Goal: Task Accomplishment & Management: Manage account settings

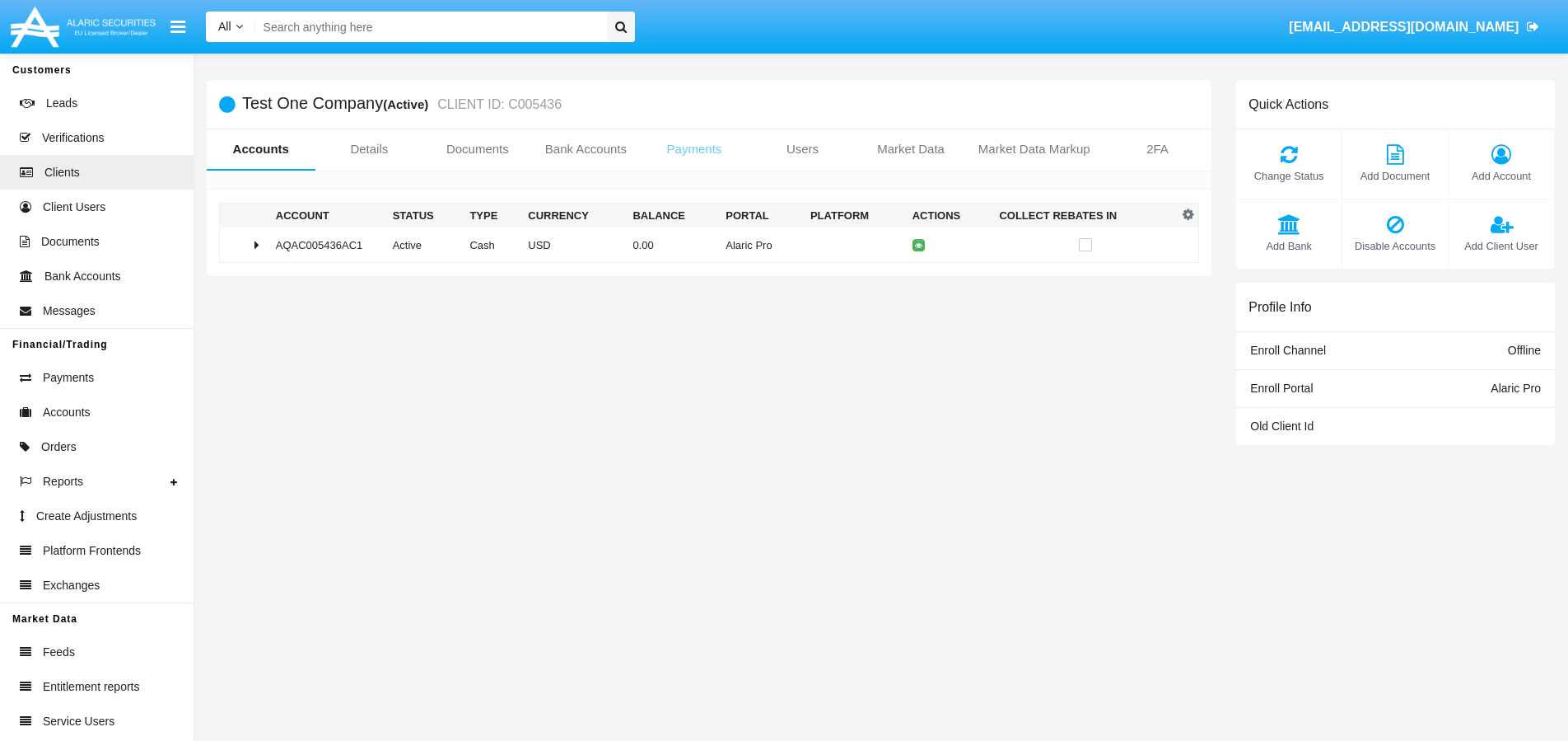
click at [683, 147] on link "Payments" at bounding box center [695, 149] width 109 height 39
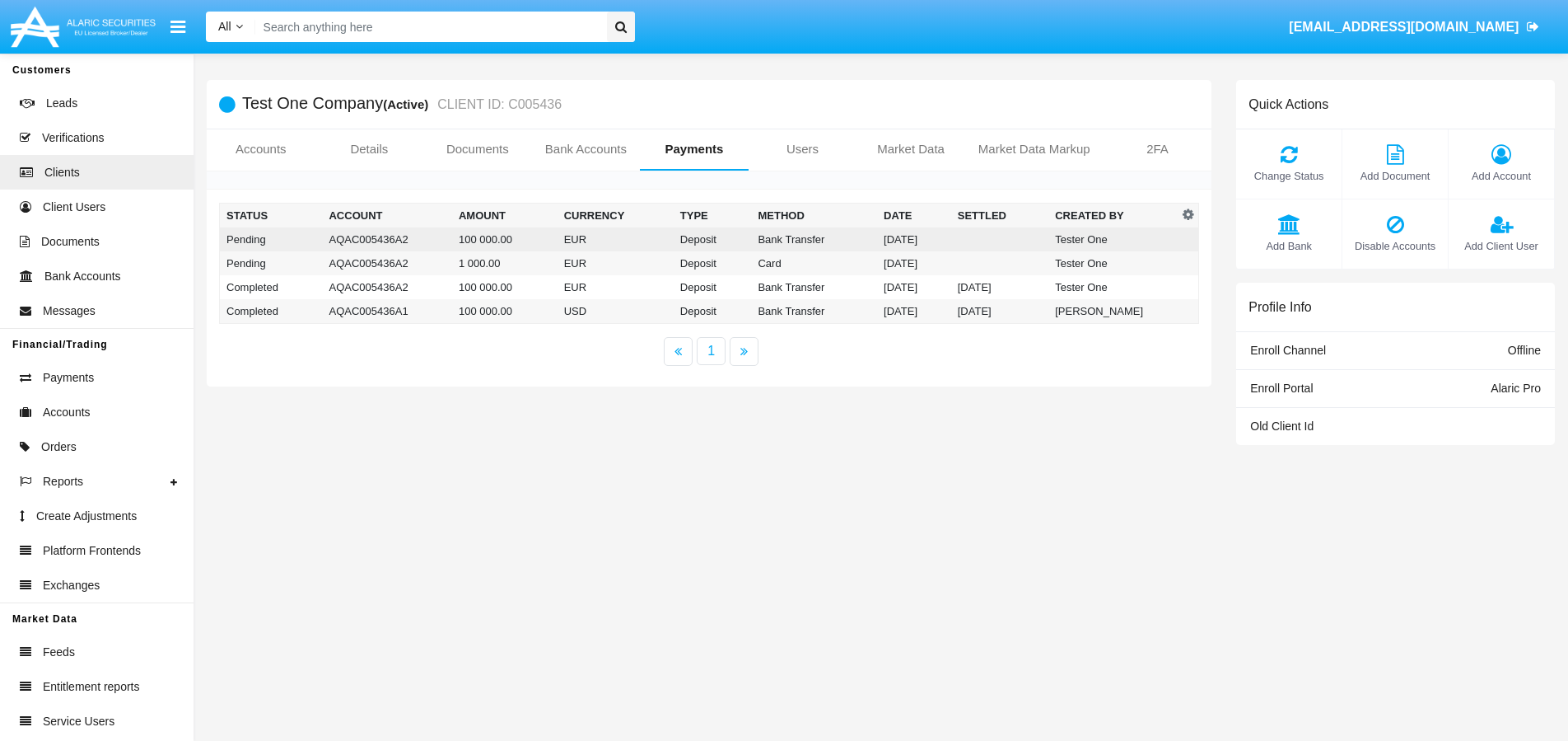
click at [787, 242] on td "Bank Transfer" at bounding box center [814, 239] width 126 height 24
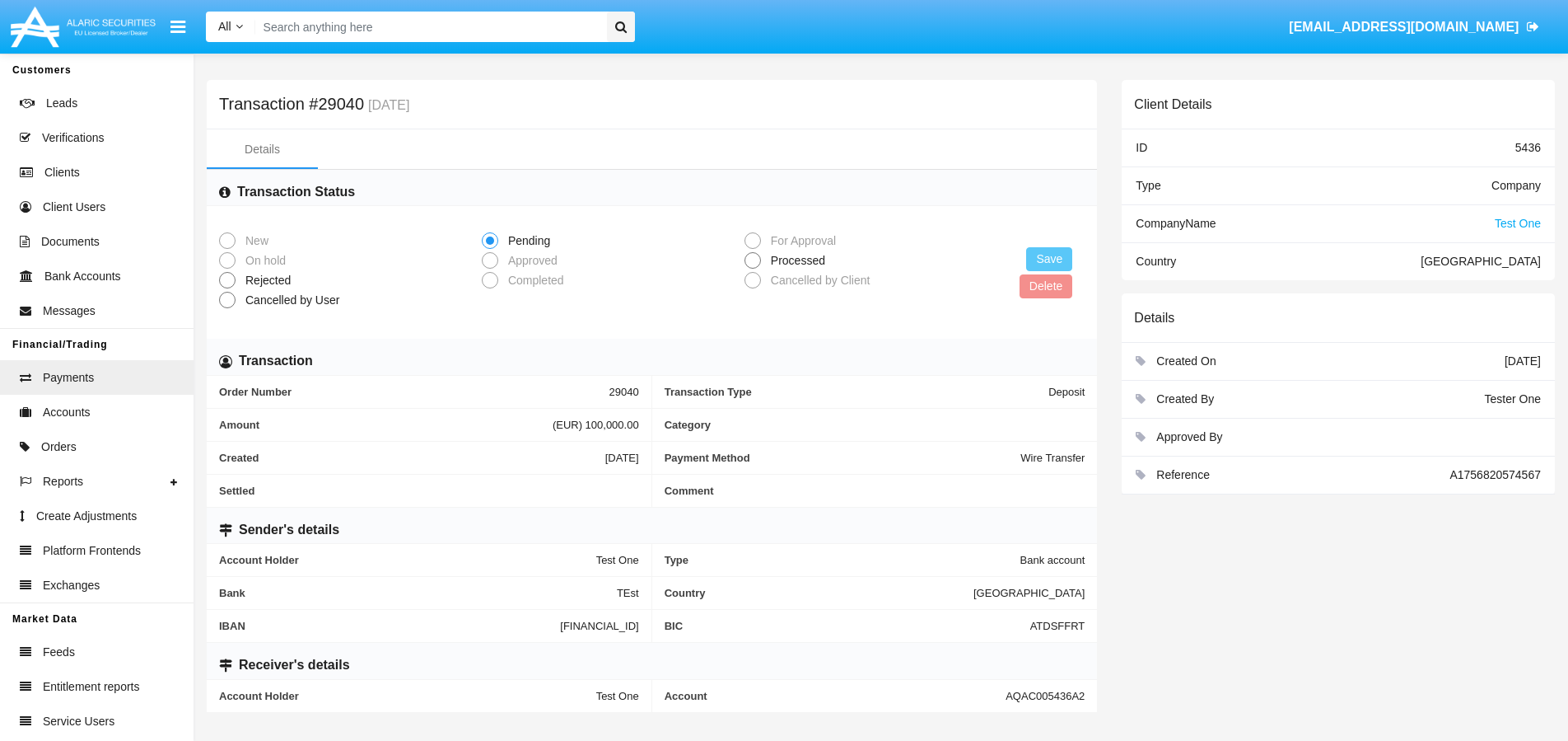
click at [743, 259] on mat-radio-group "New Pending For Approval On hold Approved Processed Rejected Completed Cancelle…" at bounding box center [613, 269] width 788 height 73
click at [757, 262] on span at bounding box center [753, 260] width 16 height 16
click at [753, 268] on input "Processed" at bounding box center [752, 268] width 1 height 1
radio input "true"
click at [1036, 260] on button "Save" at bounding box center [1050, 259] width 46 height 24
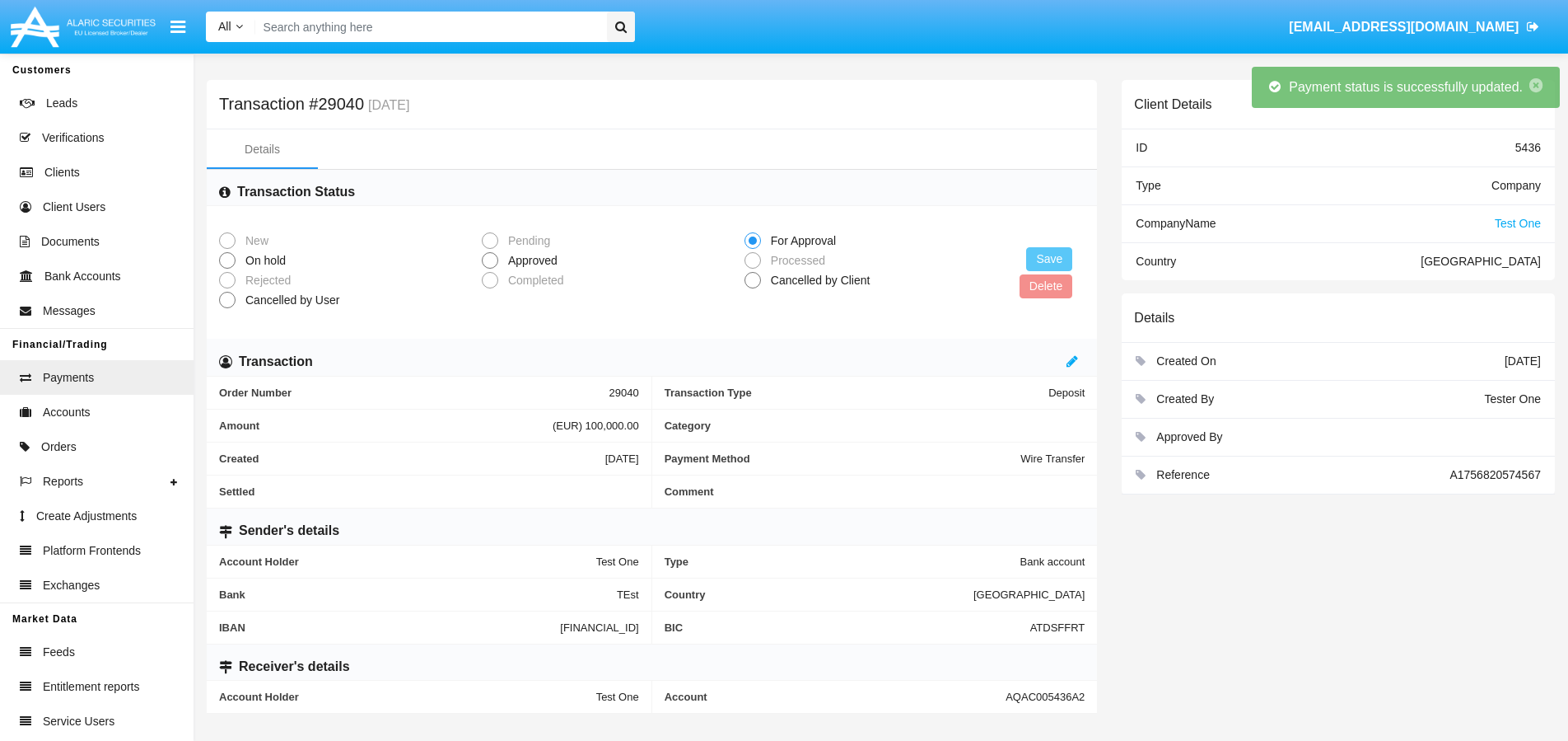
click at [493, 256] on span at bounding box center [489, 260] width 16 height 16
click at [490, 268] on input "Approved" at bounding box center [489, 268] width 1 height 1
radio input "true"
click at [1054, 261] on button "Save" at bounding box center [1050, 259] width 46 height 24
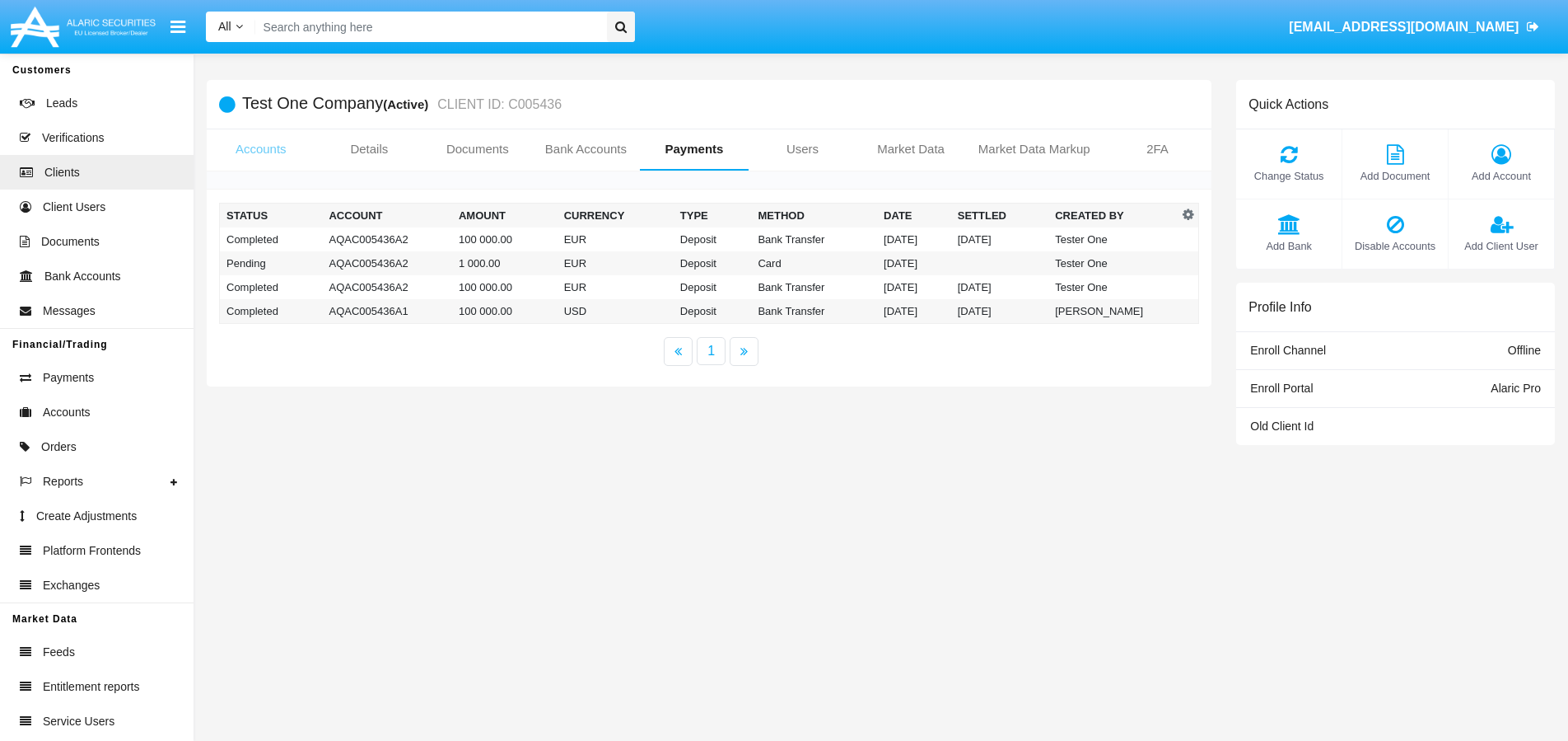
click at [266, 154] on link "Accounts" at bounding box center [261, 149] width 109 height 39
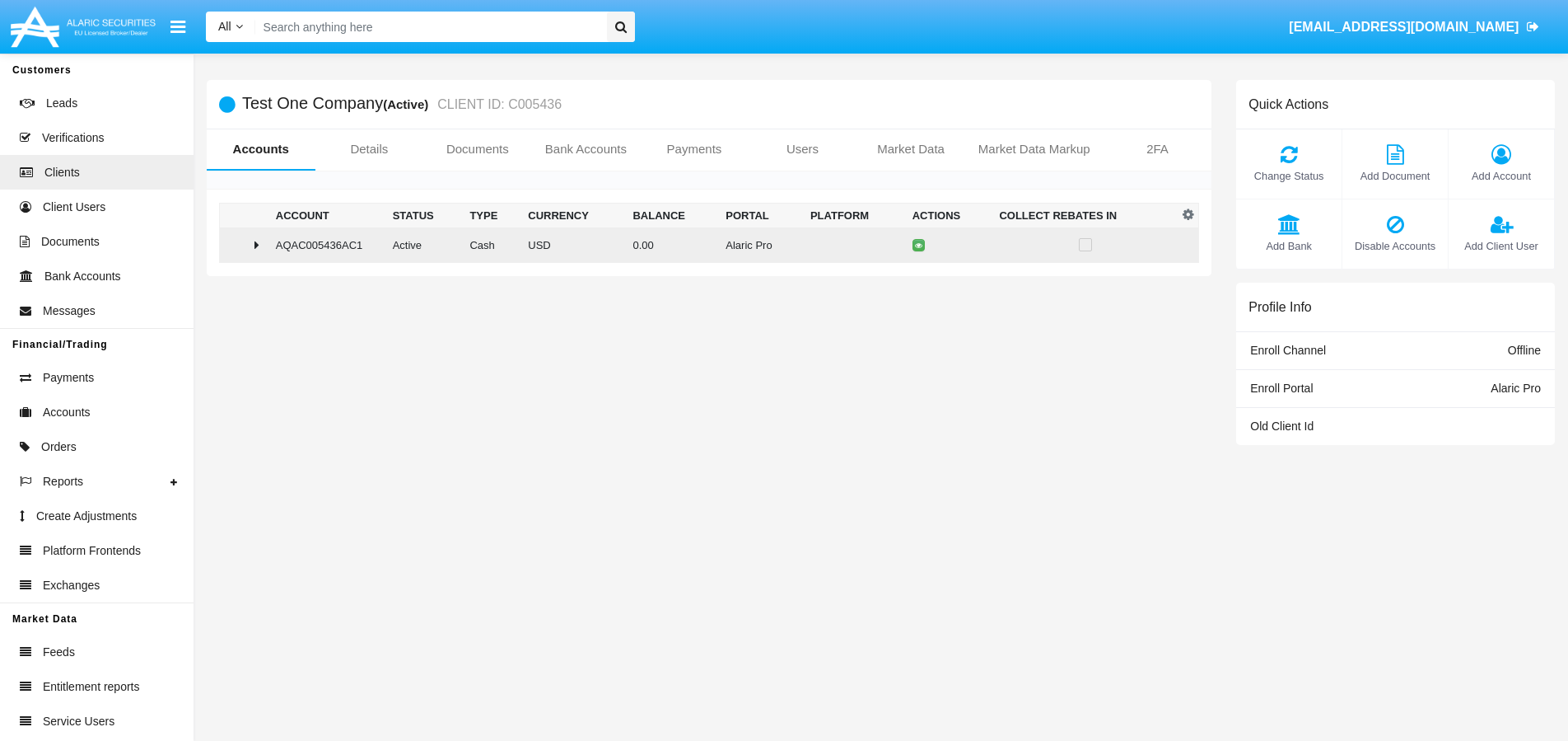
click at [255, 245] on icon at bounding box center [257, 244] width 5 height 13
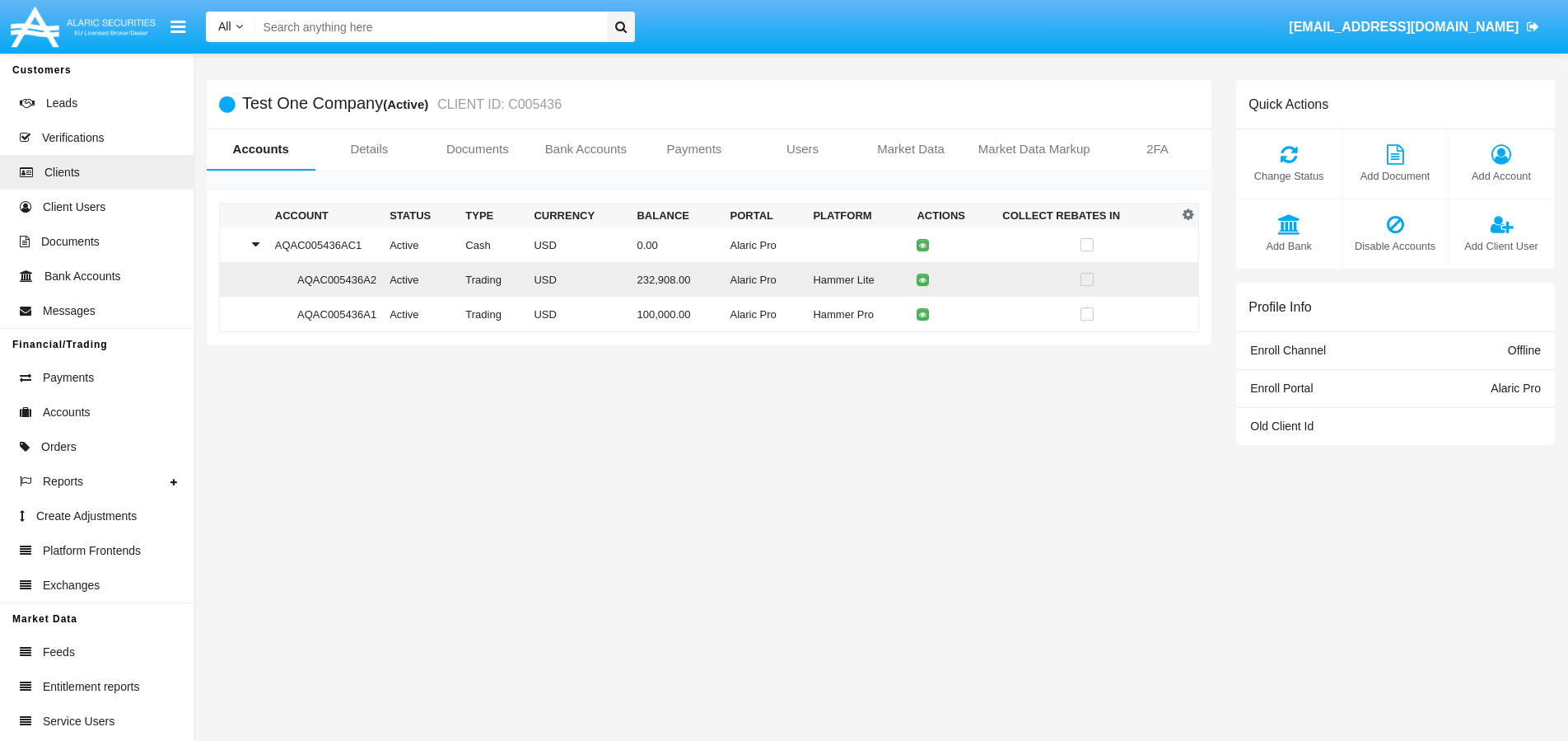
drag, startPoint x: 286, startPoint y: 278, endPoint x: 371, endPoint y: 283, distance: 85.1
click at [371, 283] on td "AQAC005436A2" at bounding box center [325, 279] width 114 height 35
copy td "AQAC005436A2"
